Goal: Navigation & Orientation: Find specific page/section

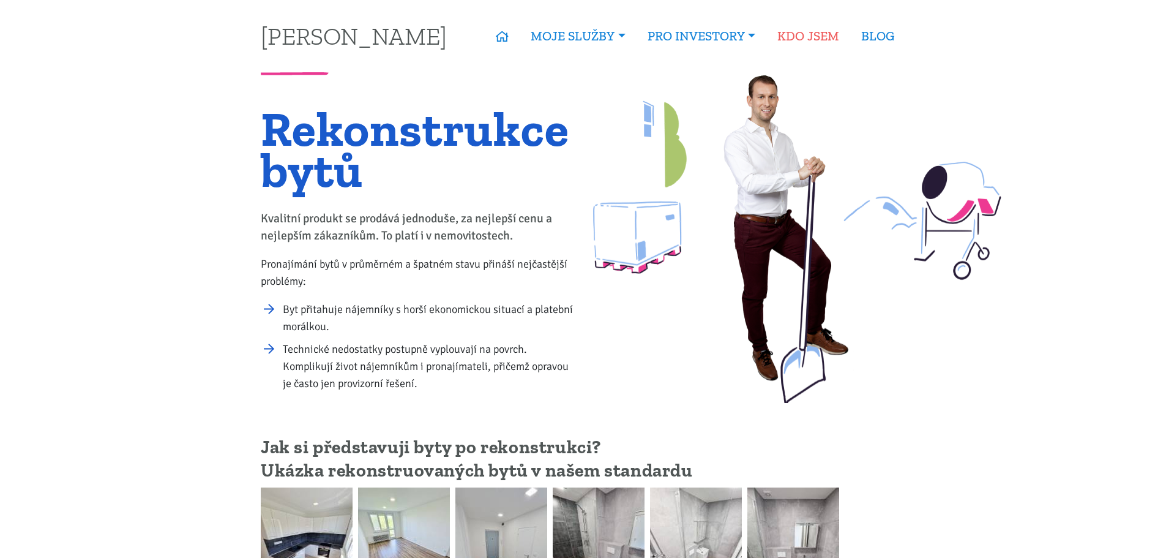
click at [830, 36] on link "KDO JSEM" at bounding box center [809, 36] width 84 height 28
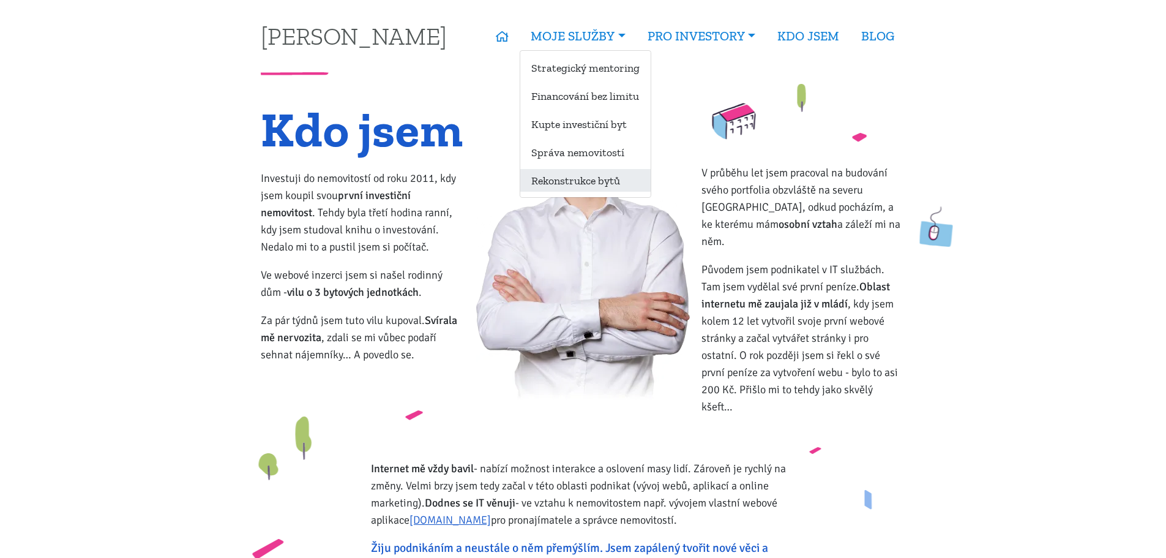
click at [548, 179] on link "Rekonstrukce bytů" at bounding box center [585, 180] width 130 height 23
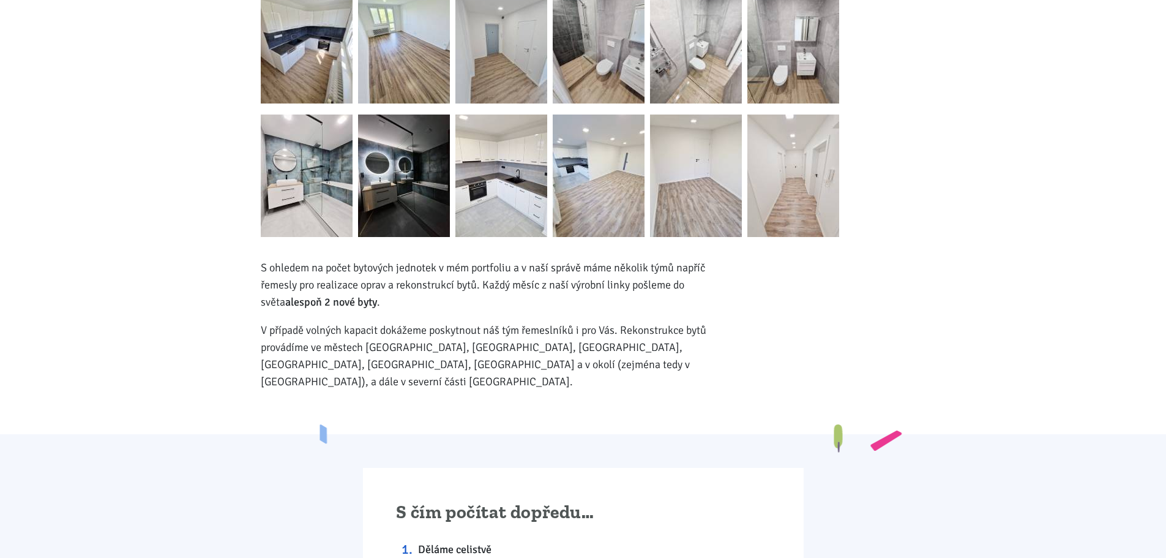
scroll to position [674, 0]
